Goal: Information Seeking & Learning: Check status

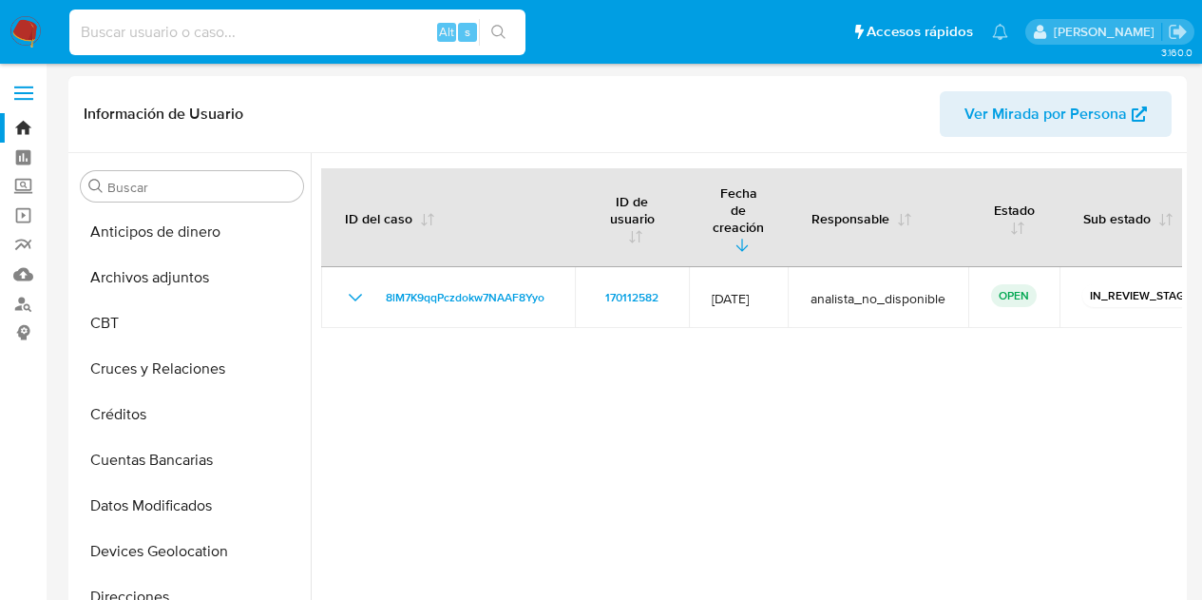
select select "10"
type input "223482158"
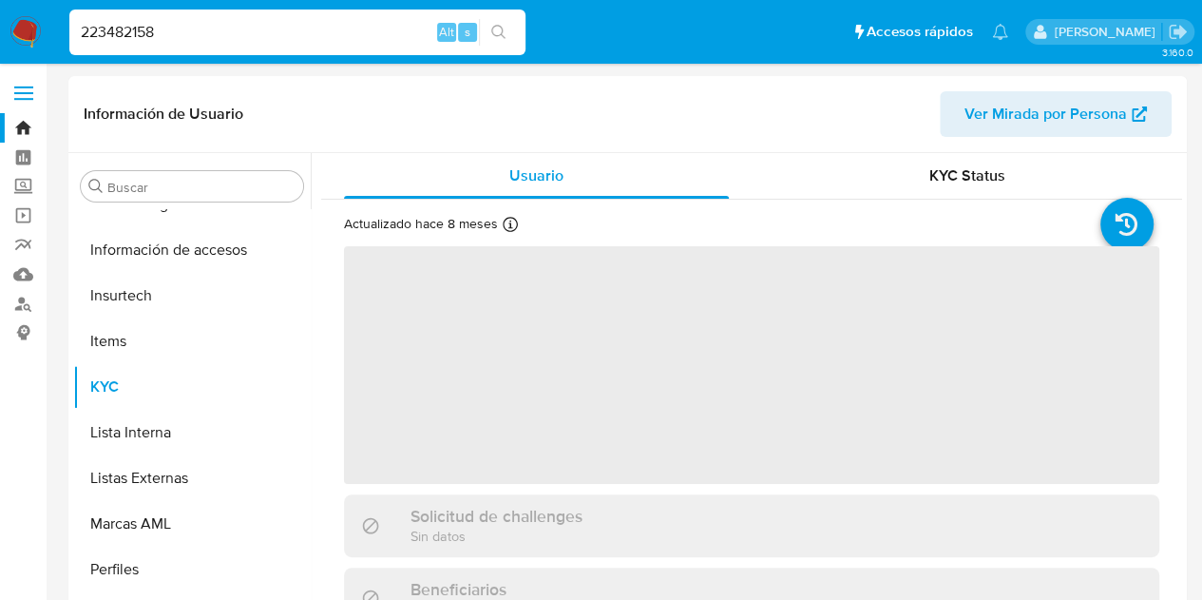
scroll to position [803, 0]
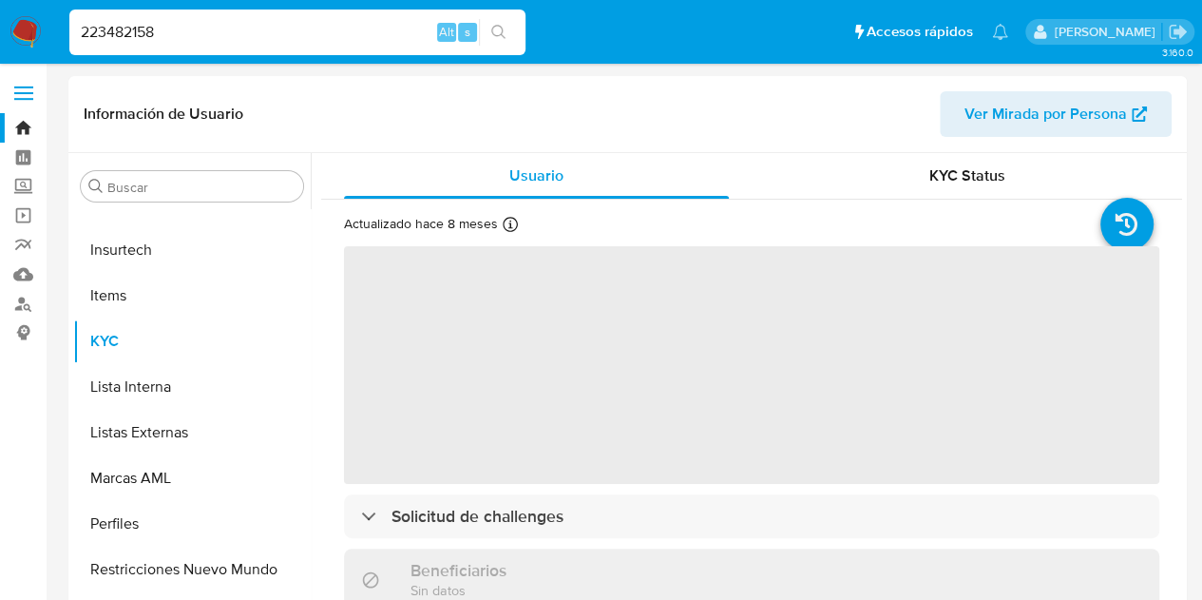
select select "10"
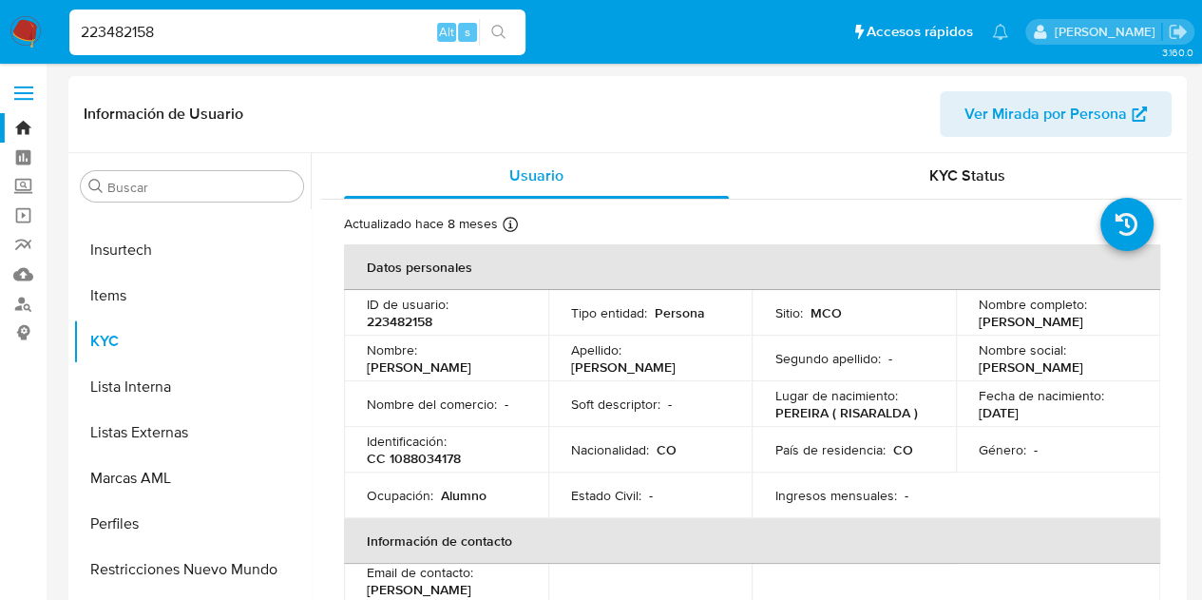
click at [433, 465] on p "CC 1088034178" at bounding box center [414, 458] width 94 height 17
copy p "1088034178"
drag, startPoint x: 974, startPoint y: 313, endPoint x: 1021, endPoint y: 334, distance: 51.0
click at [1021, 330] on p "[PERSON_NAME]" at bounding box center [1031, 321] width 105 height 17
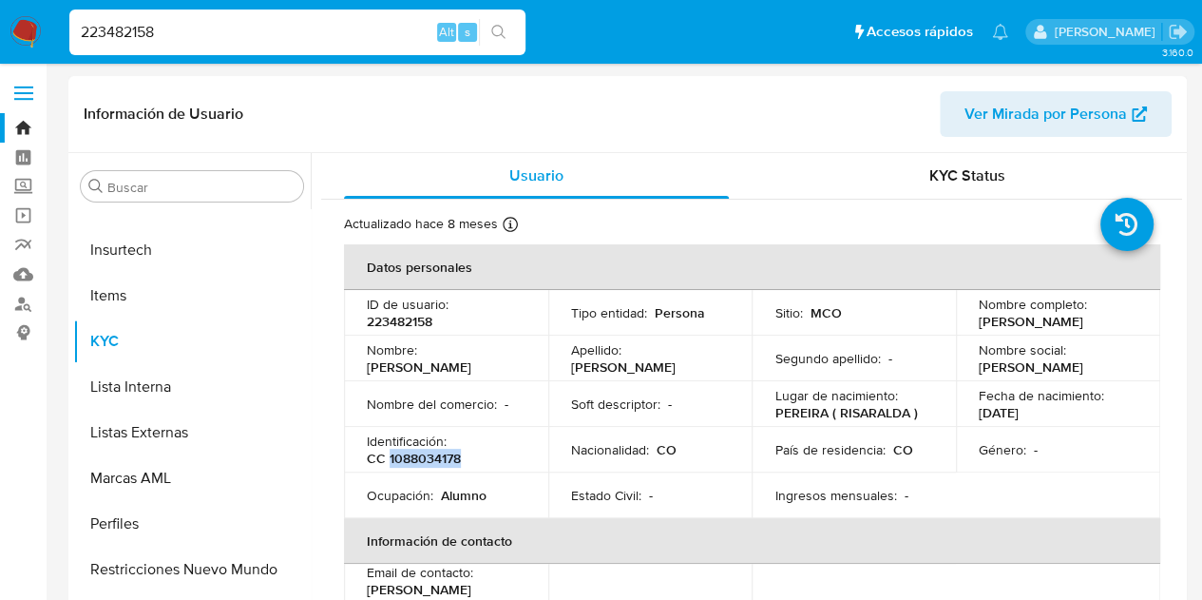
copy p "[PERSON_NAME]"
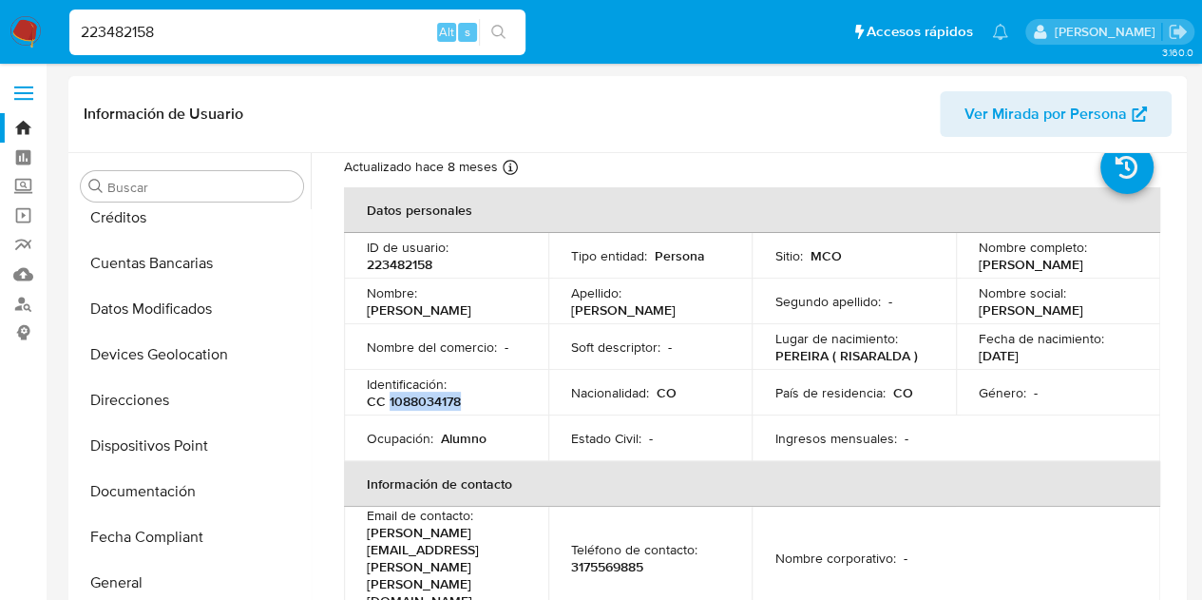
scroll to position [0, 0]
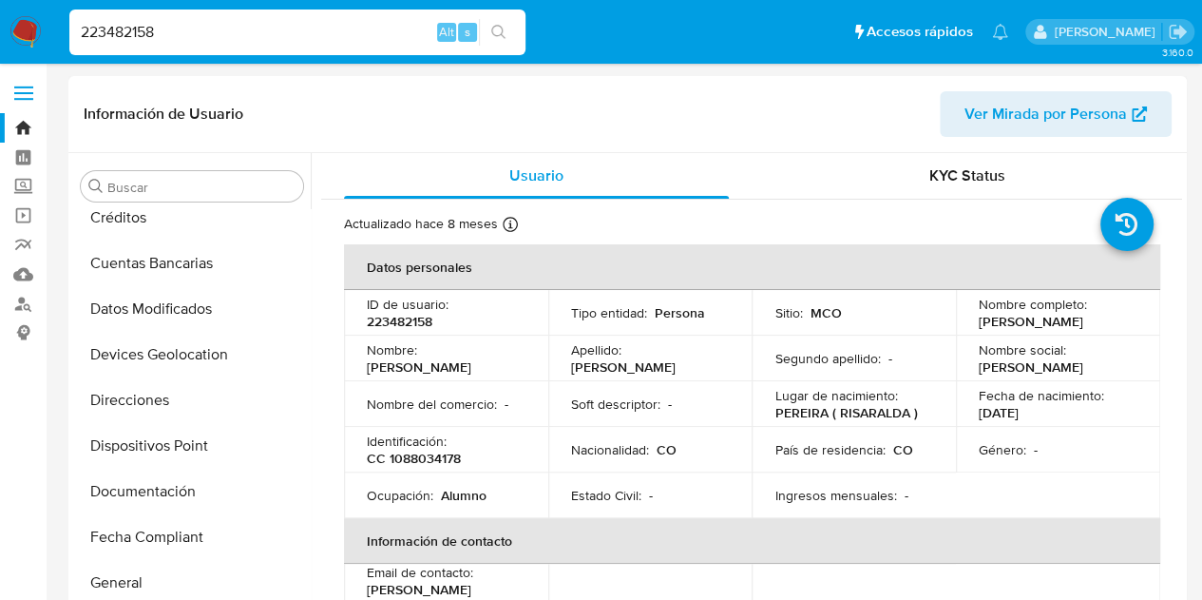
click at [437, 464] on p "CC 1088034178" at bounding box center [414, 458] width 94 height 17
copy p "1088034178"
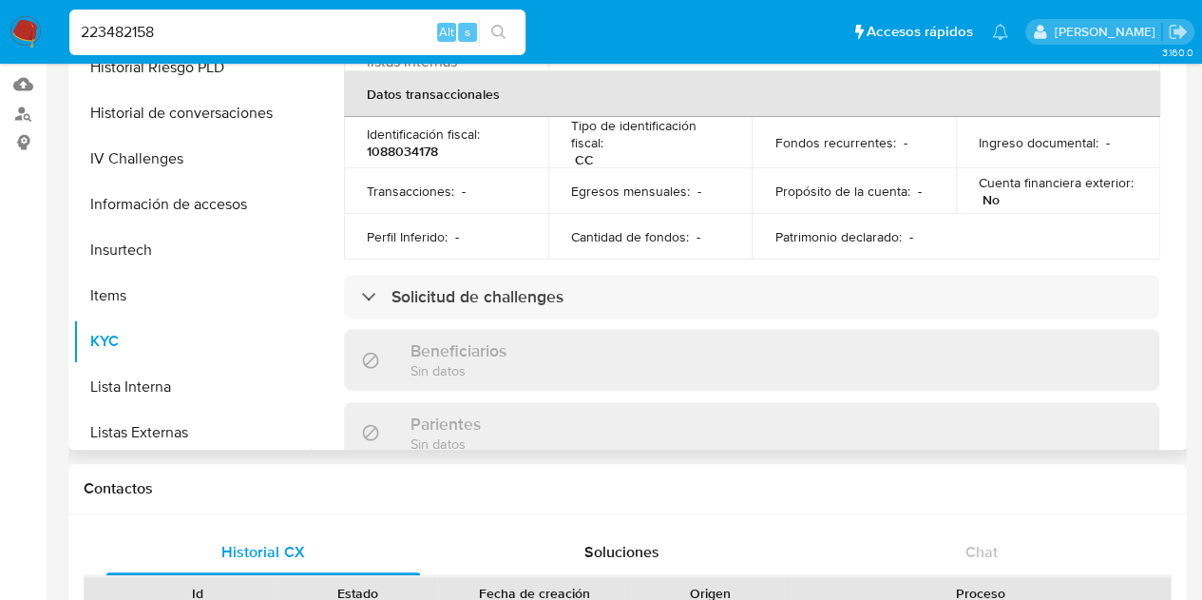
scroll to position [423, 0]
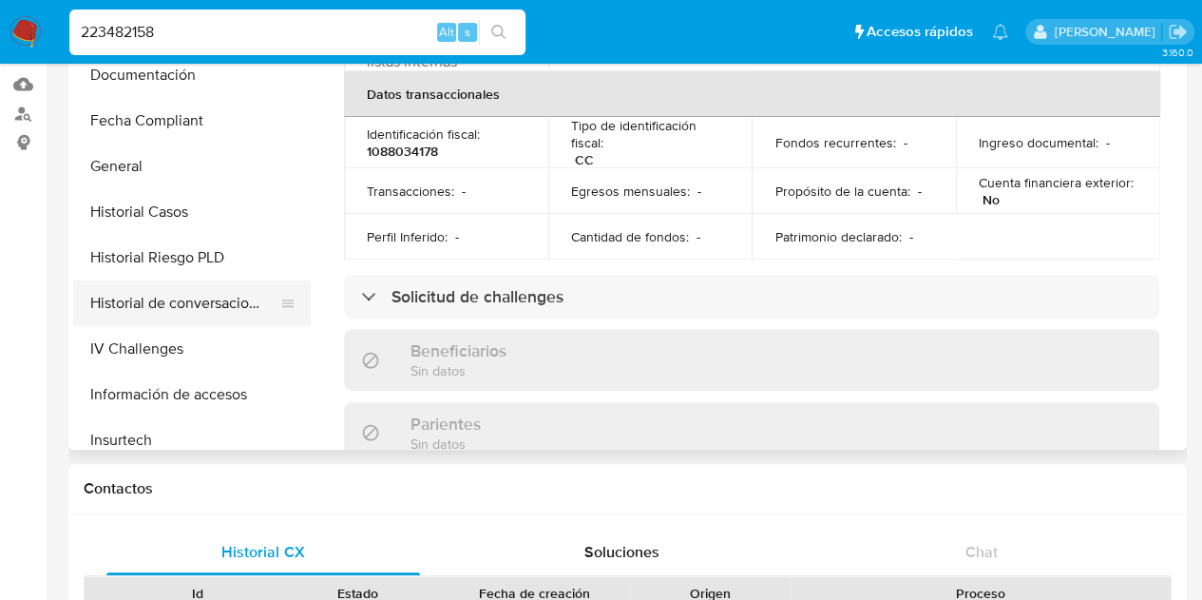
click at [203, 302] on button "Historial de conversaciones" at bounding box center [184, 303] width 222 height 46
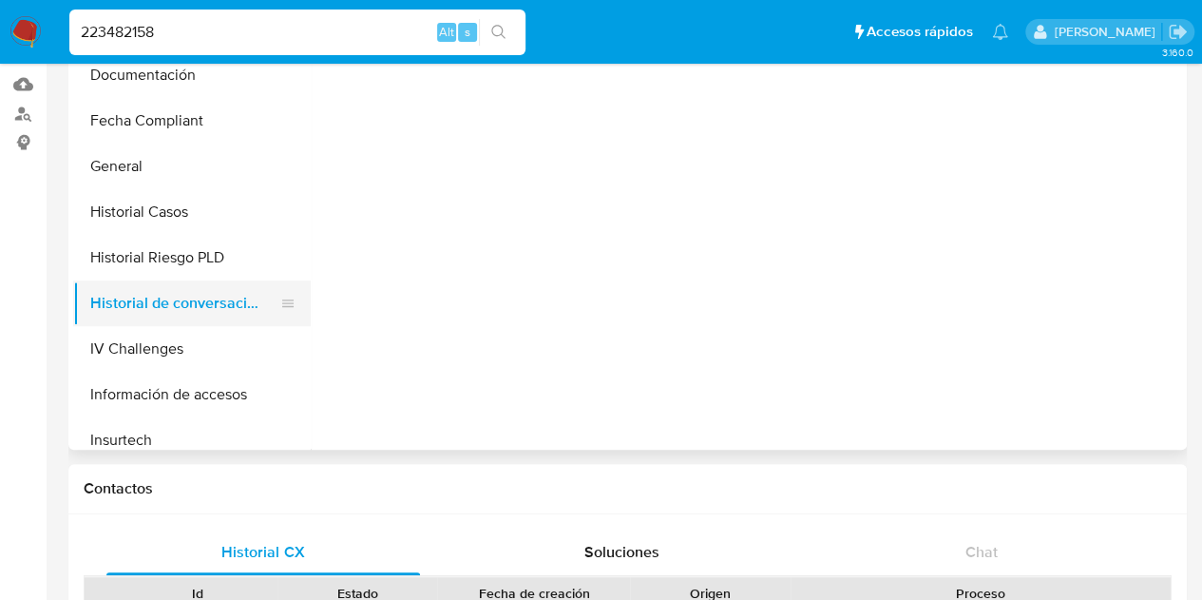
scroll to position [0, 0]
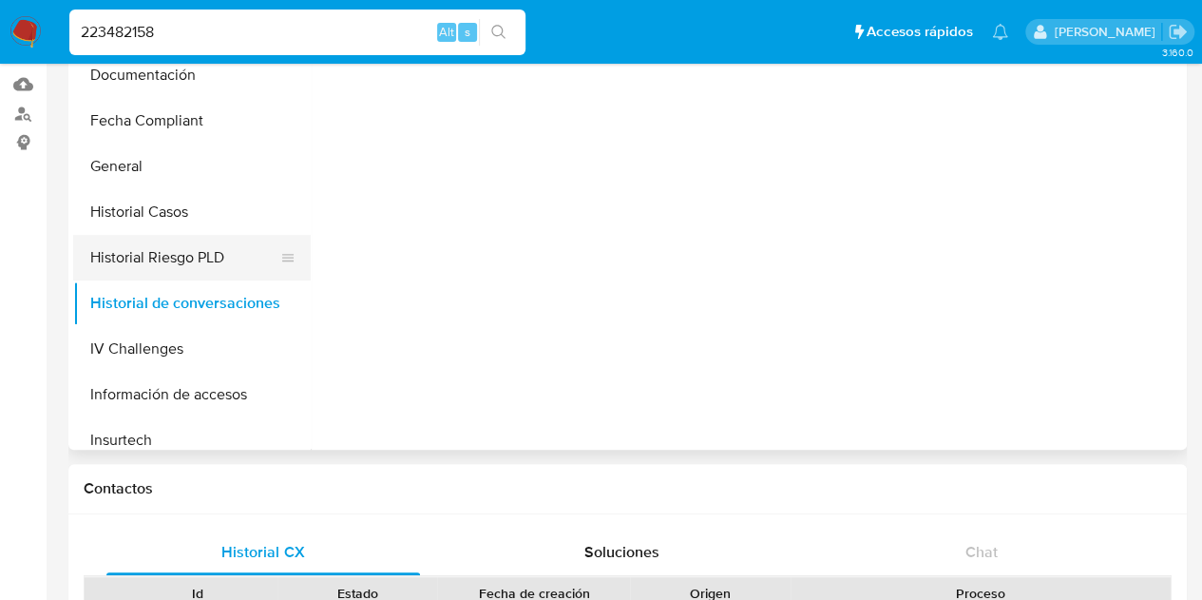
click at [188, 258] on button "Historial Riesgo PLD" at bounding box center [184, 258] width 222 height 46
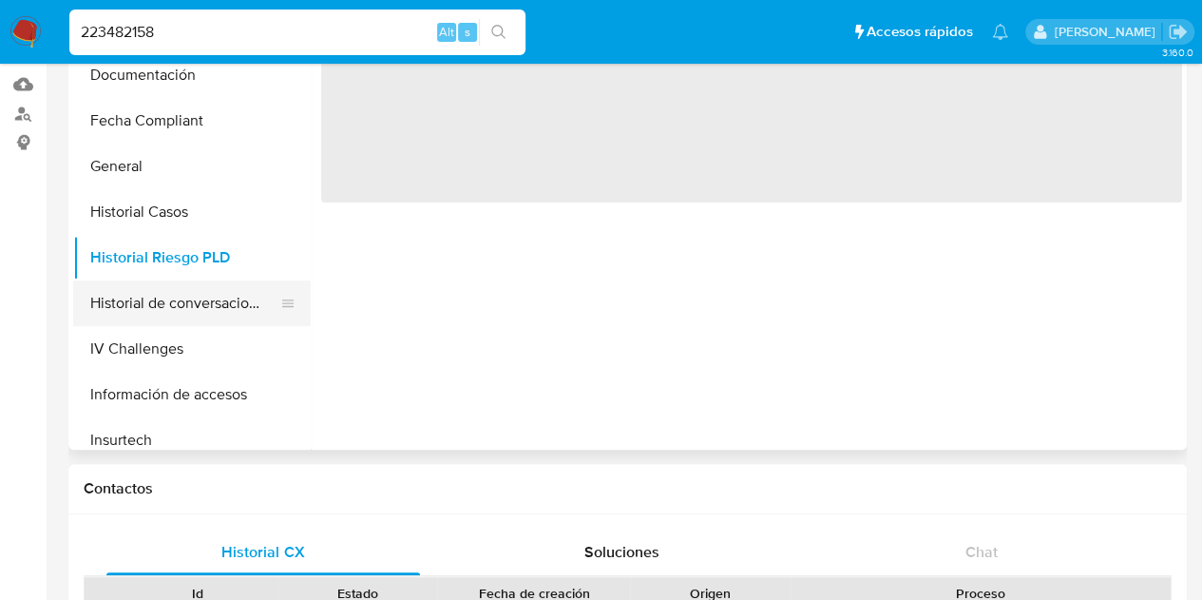
click at [188, 295] on button "Historial de conversaciones" at bounding box center [184, 303] width 222 height 46
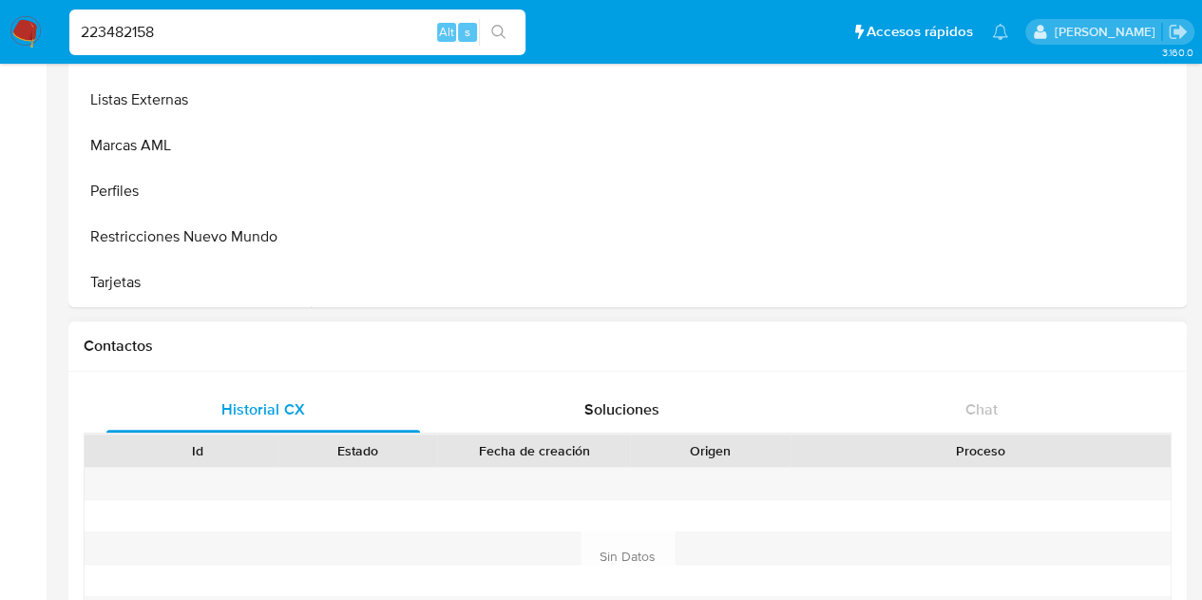
scroll to position [268, 0]
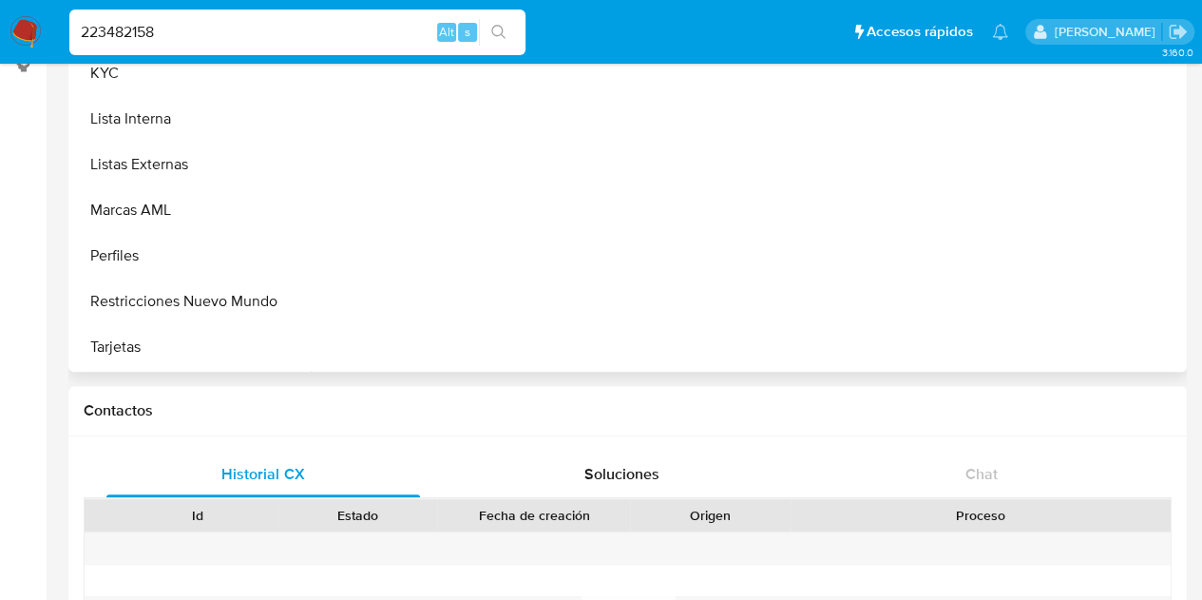
drag, startPoint x: 311, startPoint y: 265, endPoint x: 307, endPoint y: 227, distance: 38.2
click at [307, 227] on div "Buscar Anticipos de dinero Archivos adjuntos CBT Cruces y Relaciones Créditos C…" at bounding box center [627, 128] width 1109 height 487
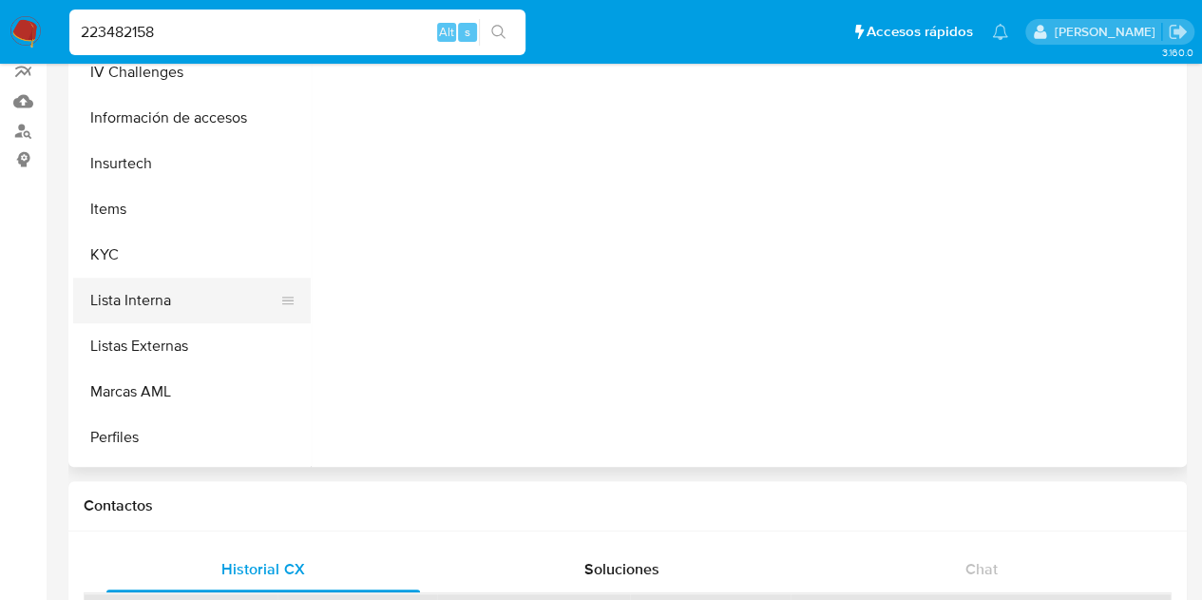
scroll to position [803, 0]
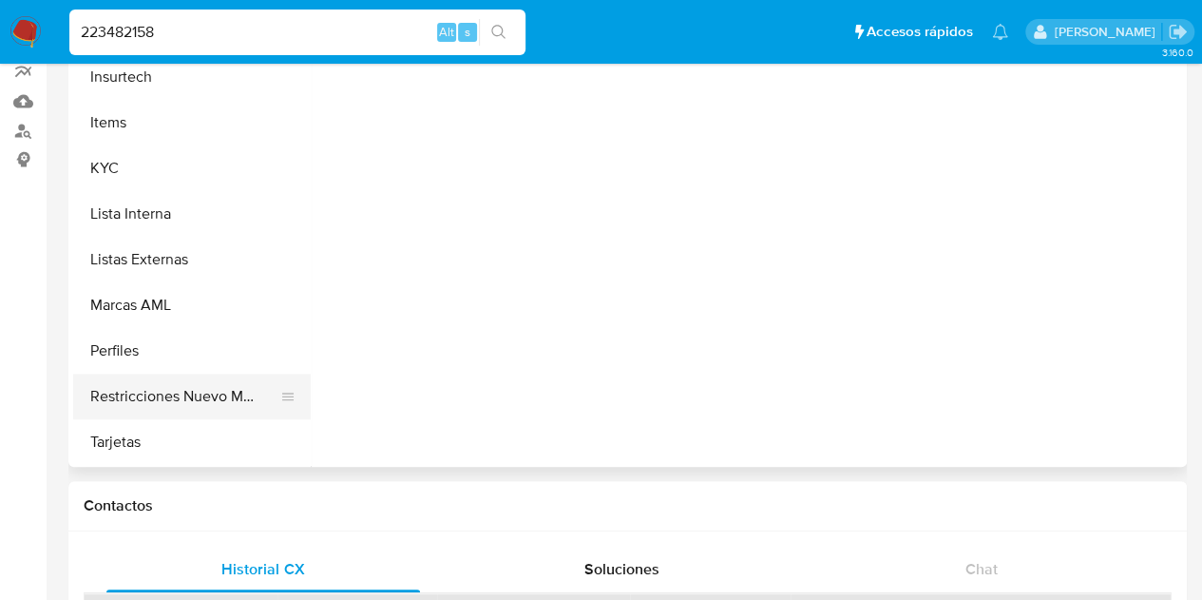
click at [124, 396] on button "Restricciones Nuevo Mundo" at bounding box center [184, 396] width 222 height 46
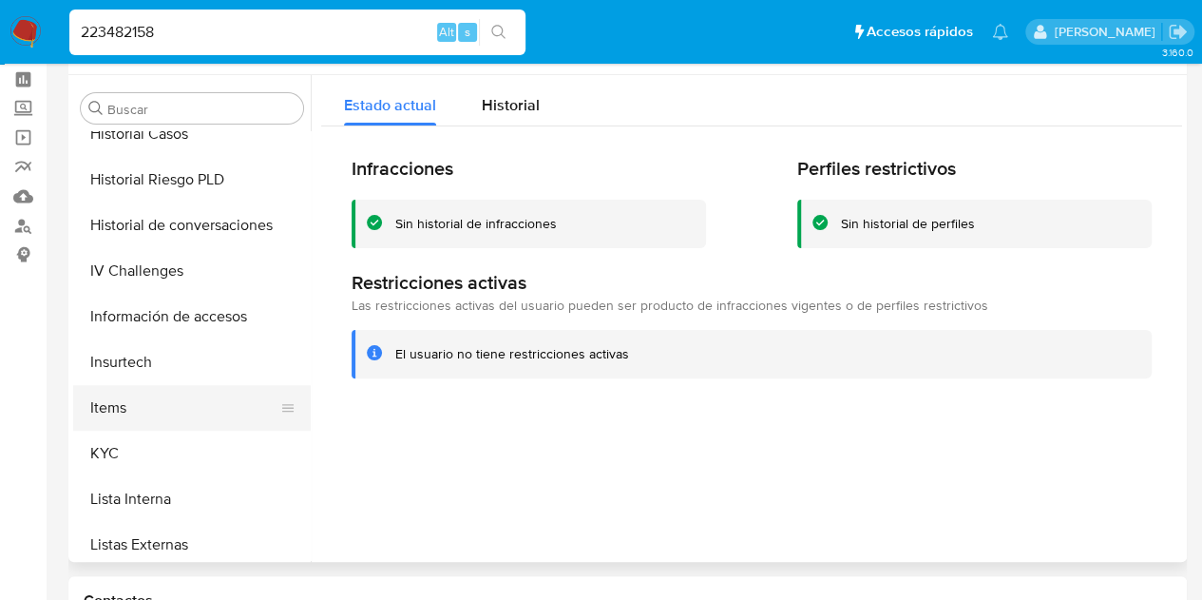
scroll to position [518, 0]
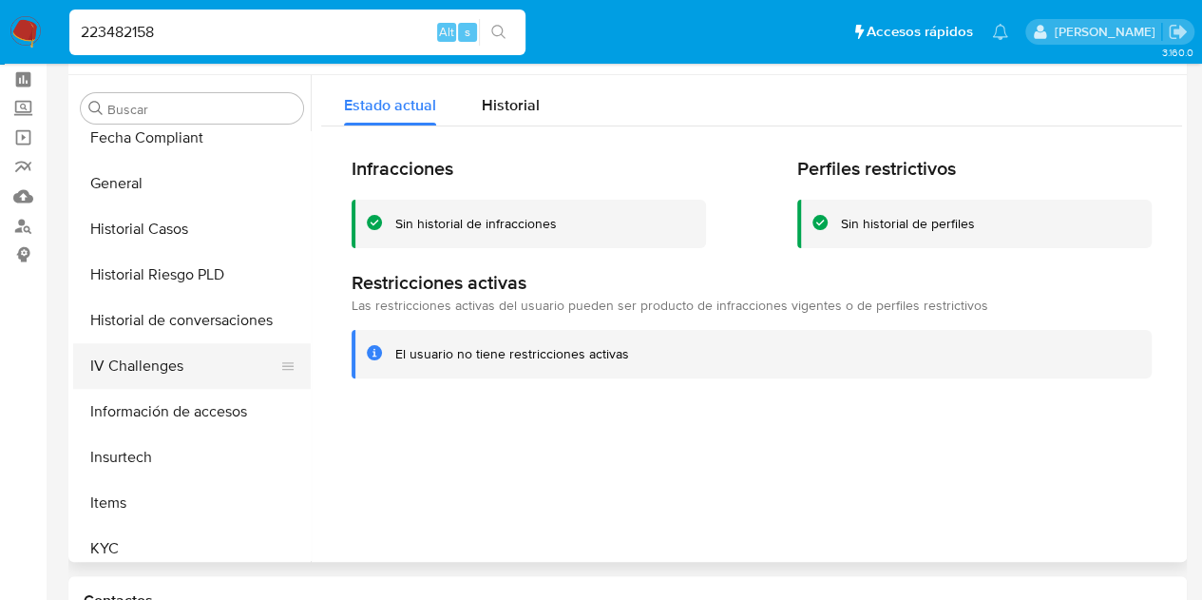
click at [164, 370] on button "IV Challenges" at bounding box center [184, 366] width 222 height 46
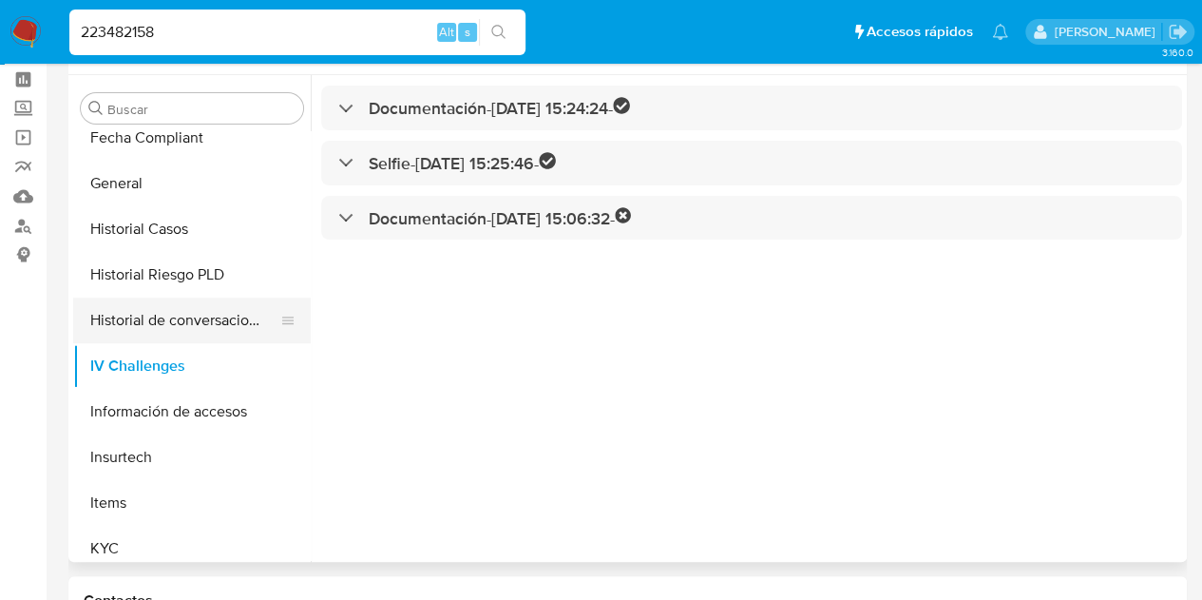
click at [171, 332] on button "Historial de conversaciones" at bounding box center [184, 320] width 222 height 46
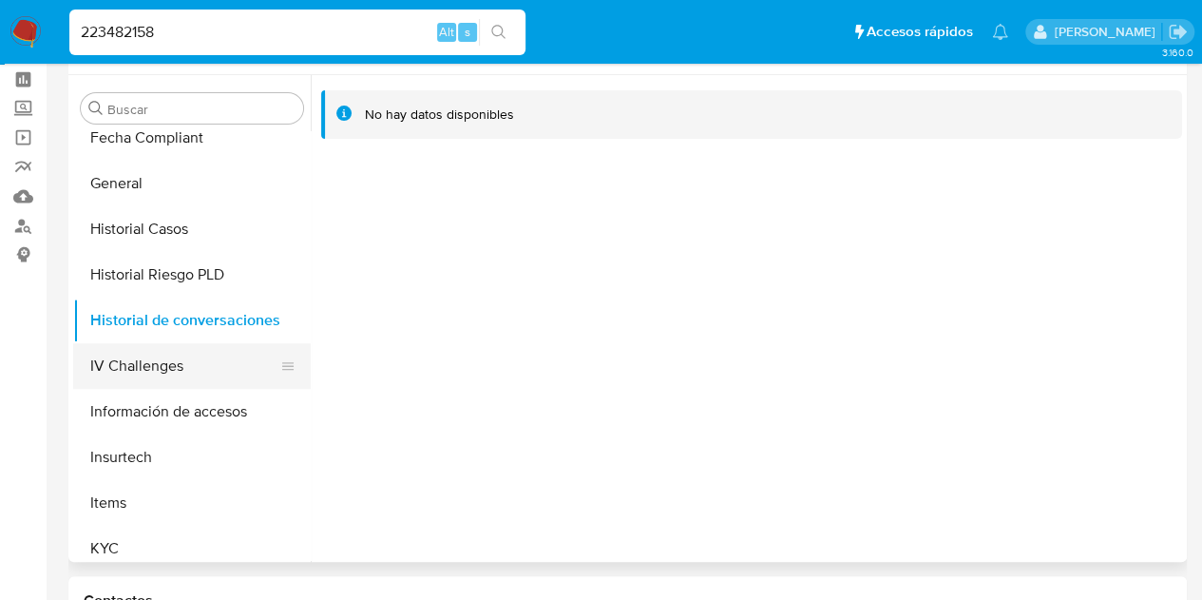
click at [141, 368] on button "IV Challenges" at bounding box center [184, 366] width 222 height 46
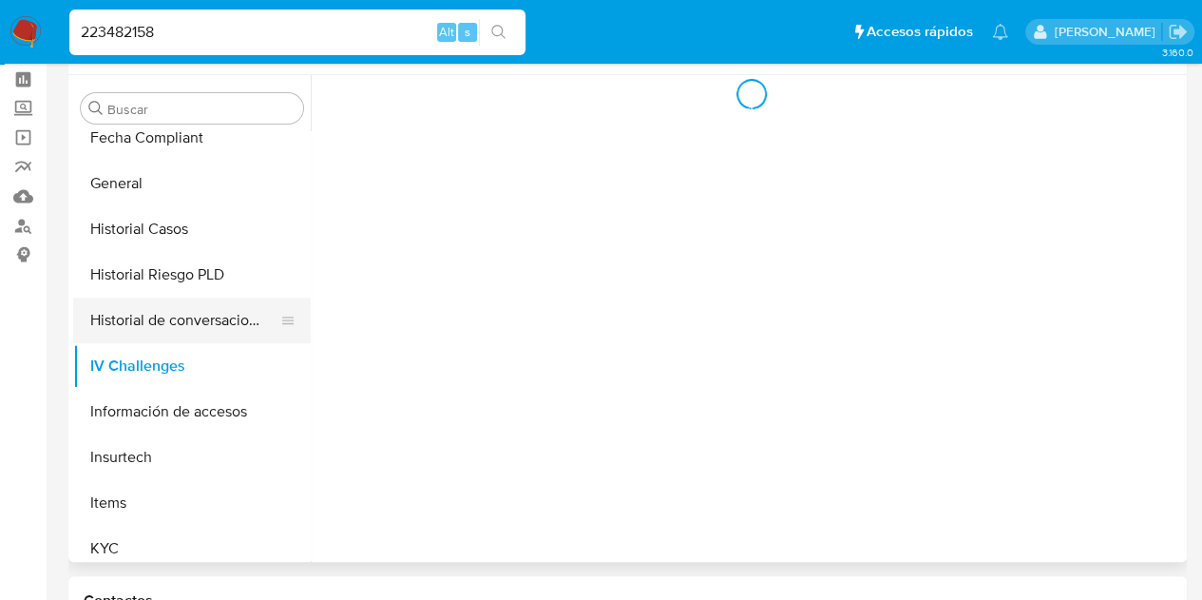
click at [161, 334] on button "Historial de conversaciones" at bounding box center [184, 320] width 222 height 46
click at [164, 324] on button "Historial de conversaciones" at bounding box center [184, 320] width 222 height 46
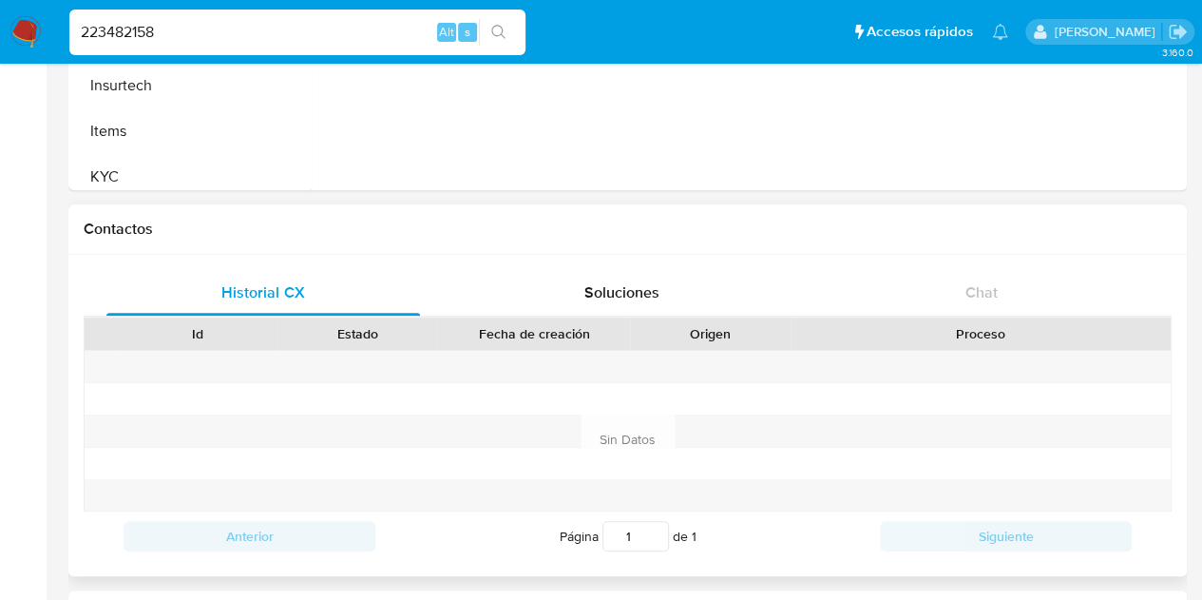
scroll to position [458, 0]
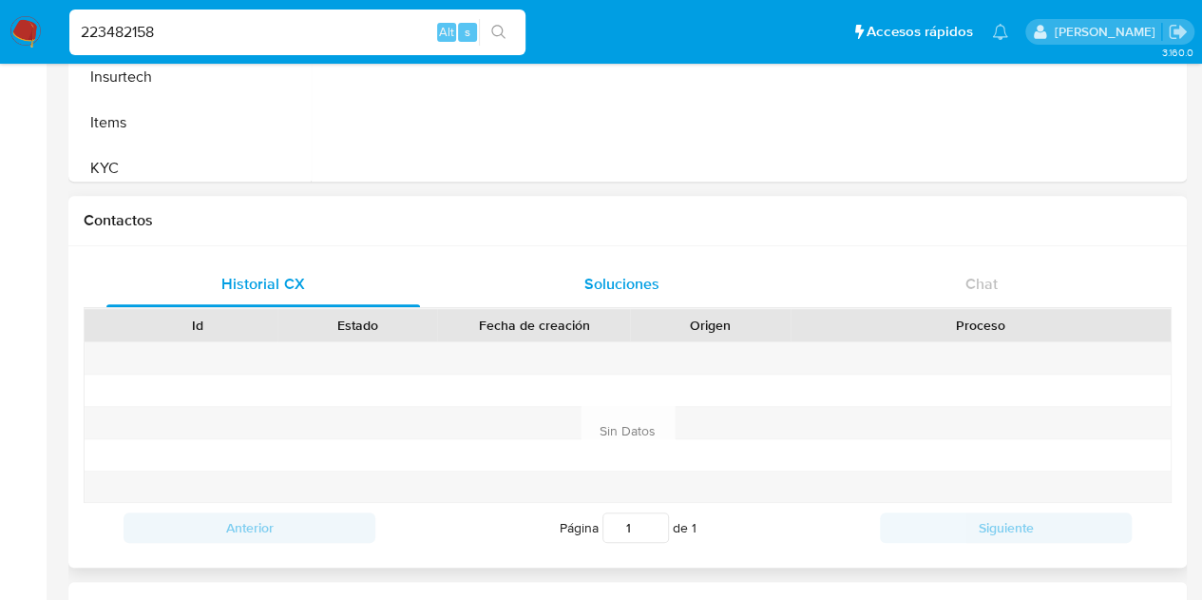
click at [619, 296] on div "Soluciones" at bounding box center [623, 284] width 314 height 46
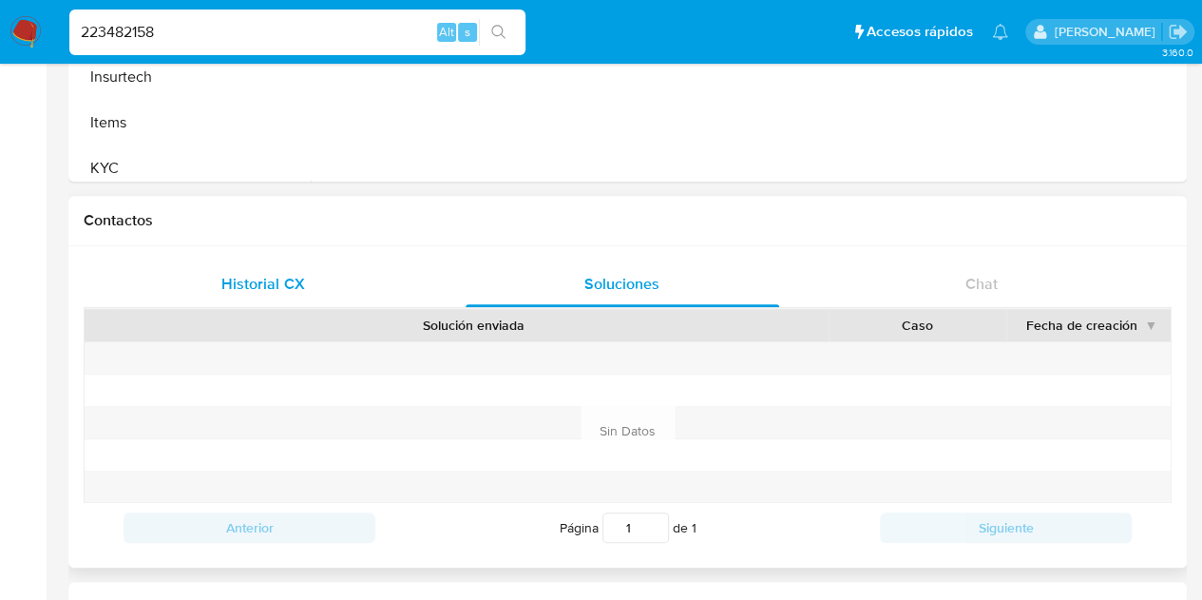
click at [271, 291] on span "Historial CX" at bounding box center [262, 284] width 83 height 22
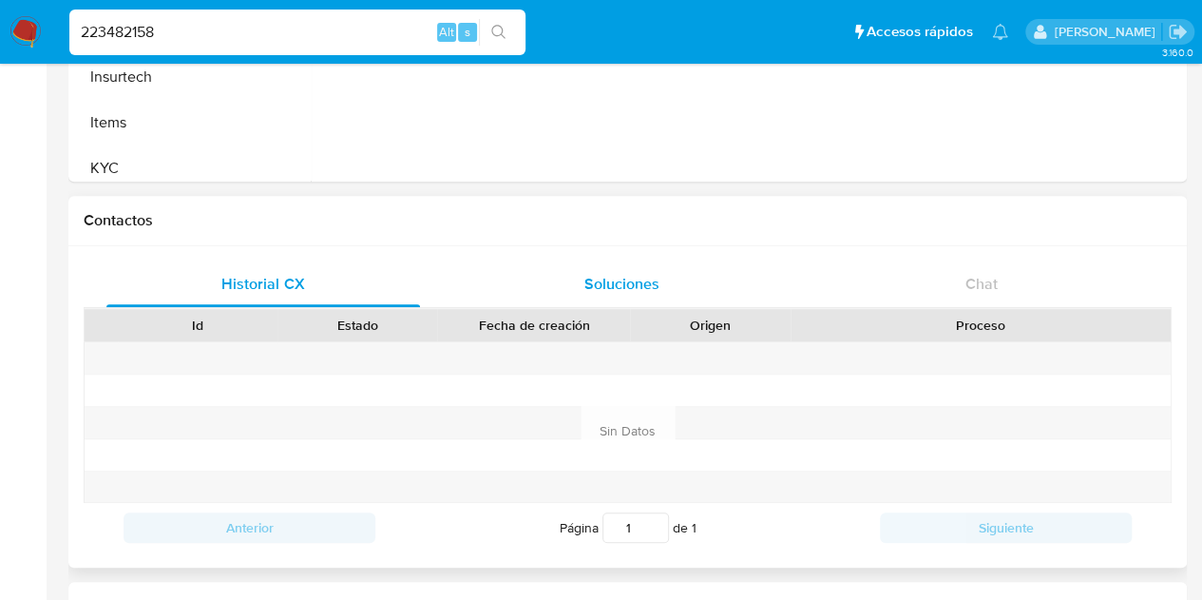
click at [622, 287] on span "Soluciones" at bounding box center [621, 284] width 75 height 22
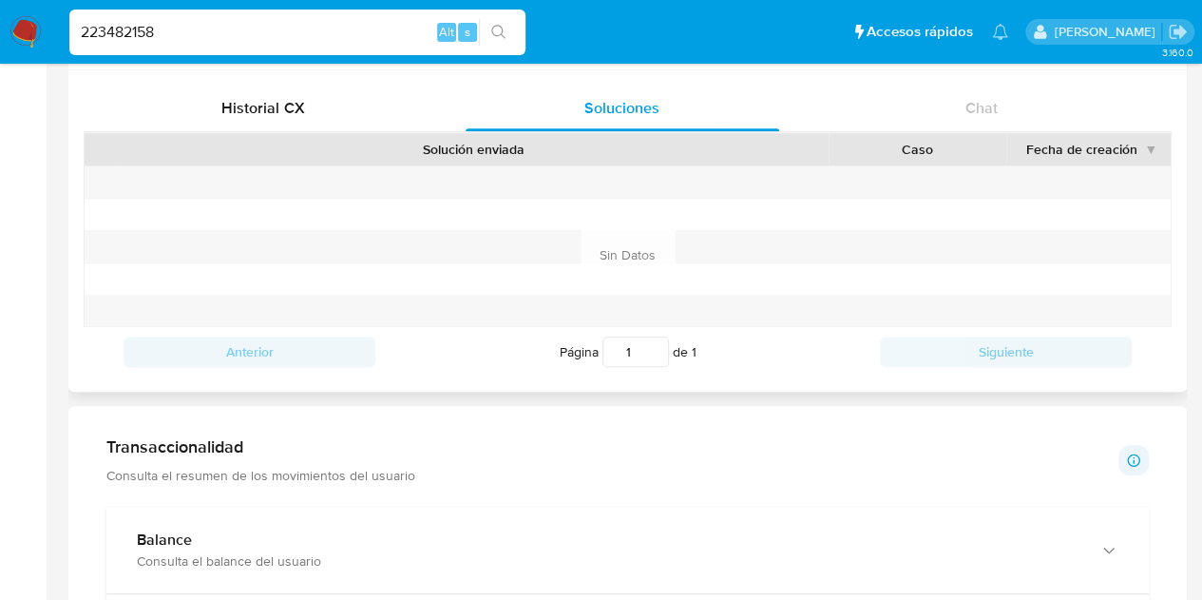
scroll to position [553, 0]
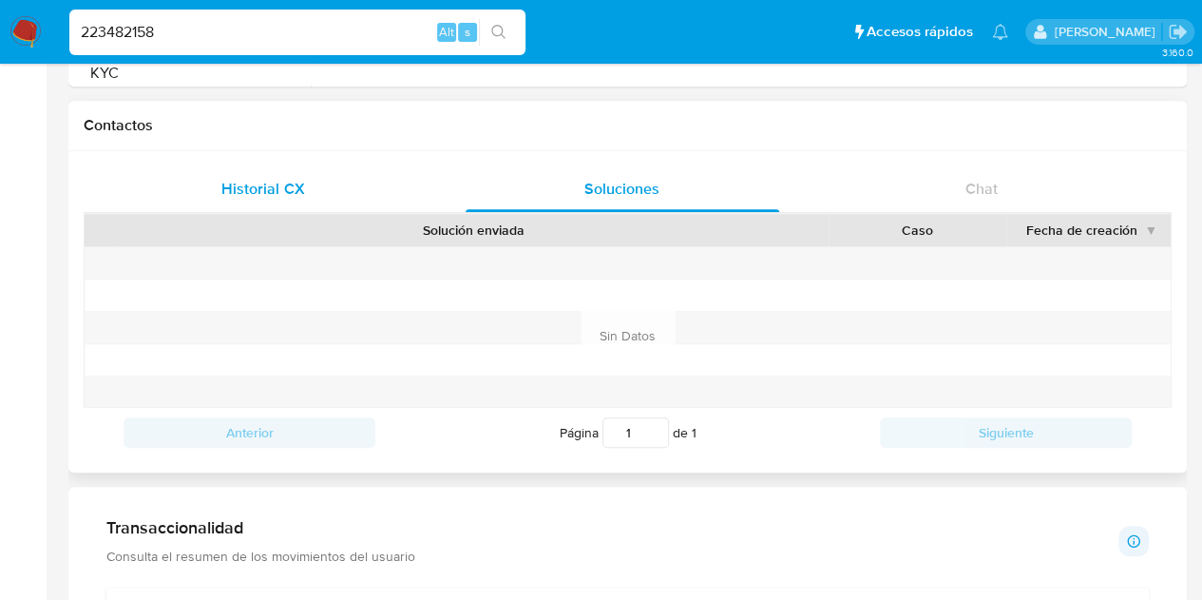
click at [226, 174] on div "Historial CX" at bounding box center [263, 189] width 314 height 46
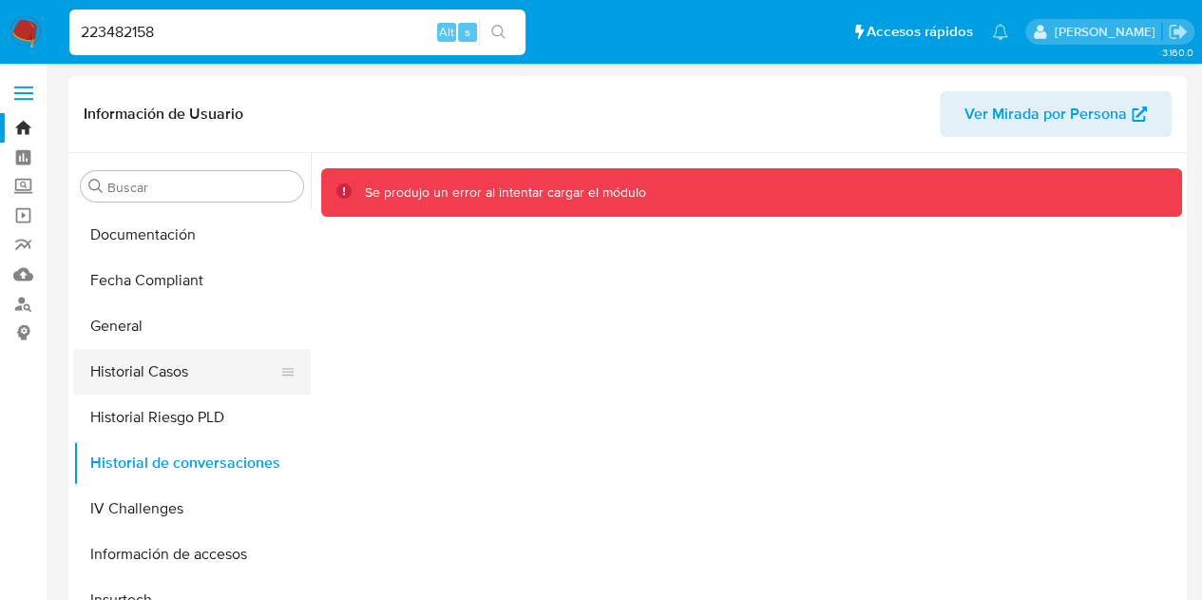
scroll to position [423, 0]
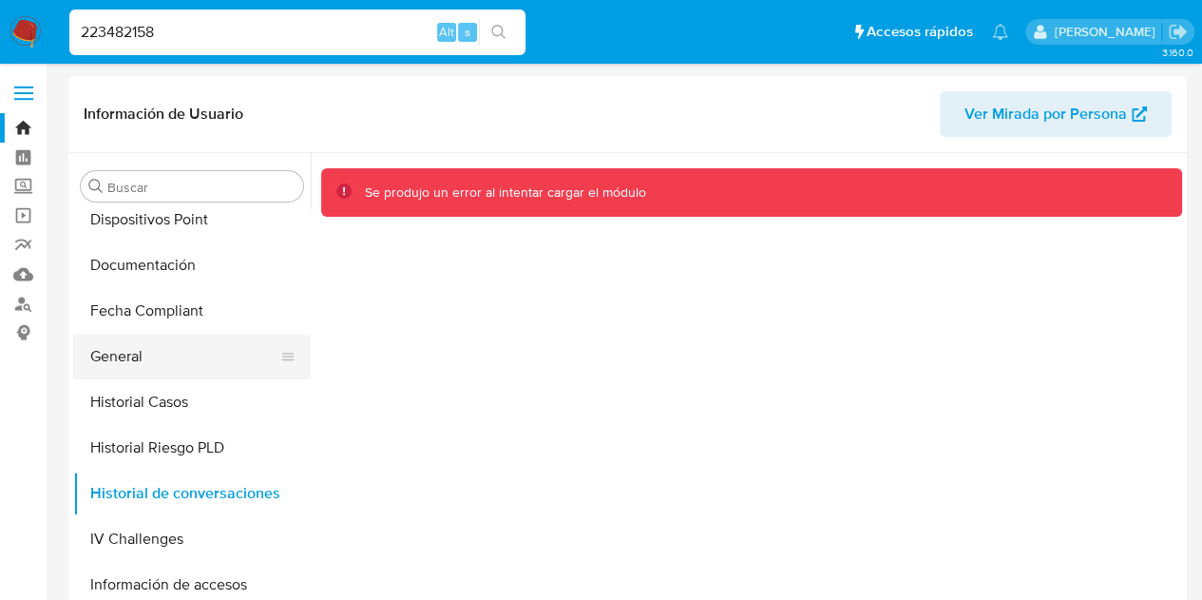
click at [146, 354] on button "General" at bounding box center [184, 357] width 222 height 46
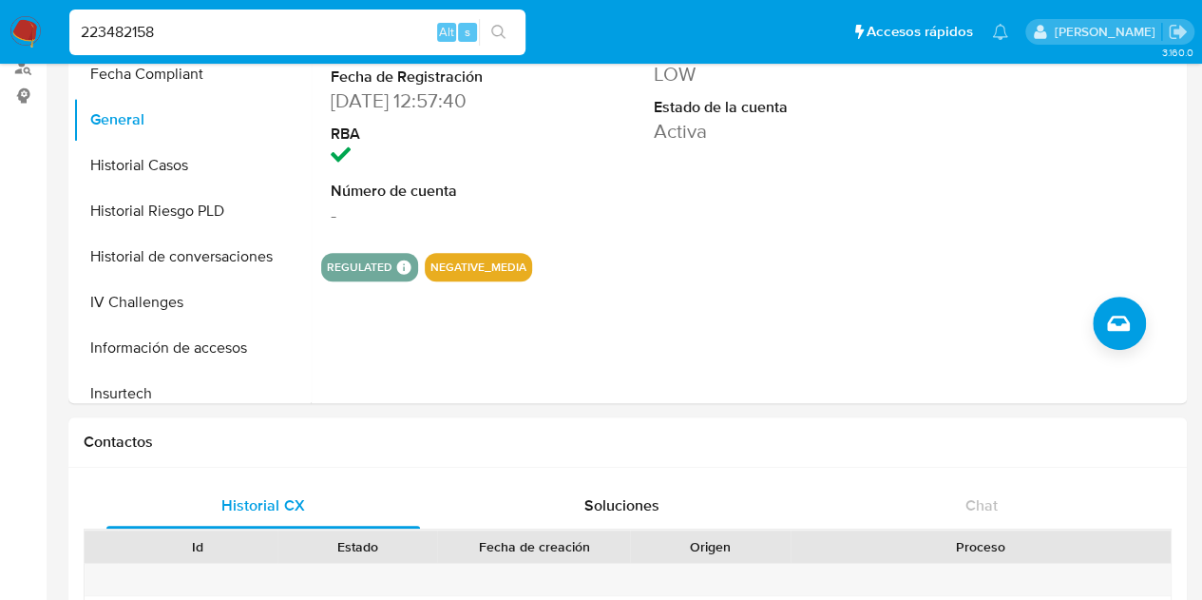
scroll to position [0, 0]
